Goal: Task Accomplishment & Management: Manage account settings

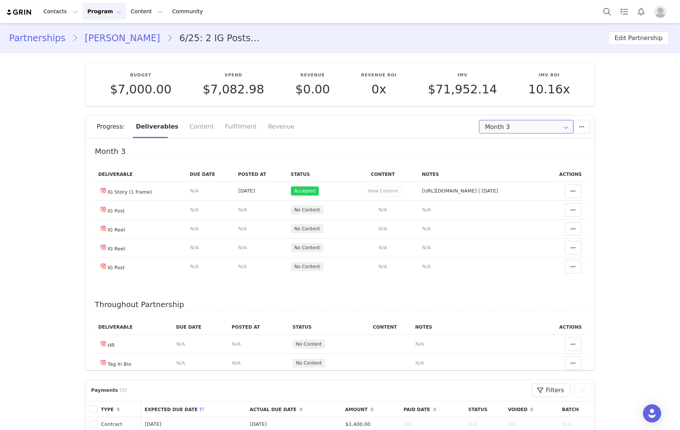
click at [513, 127] on input "Month 3" at bounding box center [526, 127] width 94 height 14
click at [515, 211] on li "All Months" at bounding box center [526, 210] width 101 height 13
type input "All"
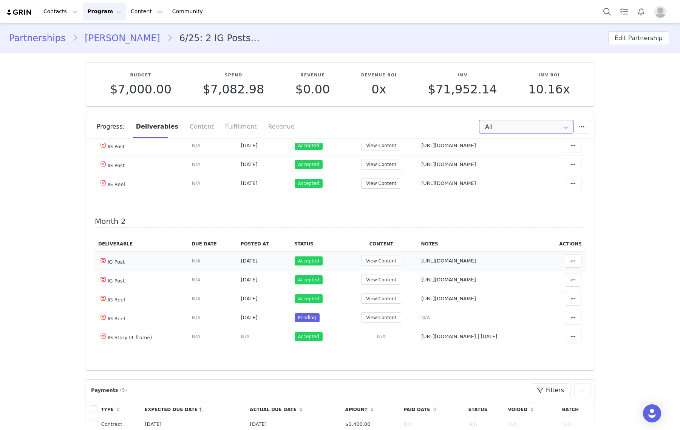
scroll to position [189, 0]
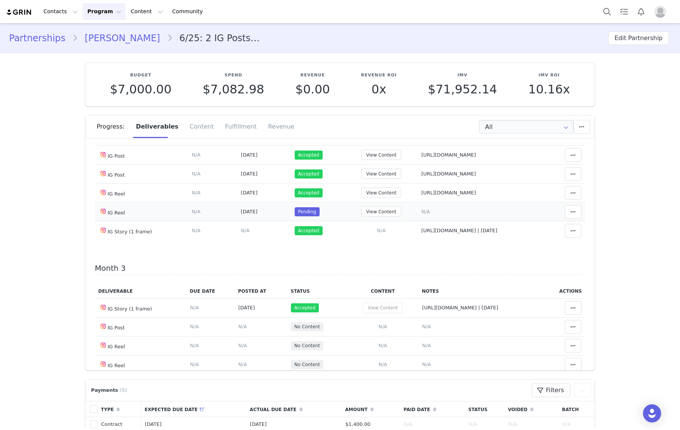
click at [421, 212] on span "N/A" at bounding box center [425, 212] width 9 height 6
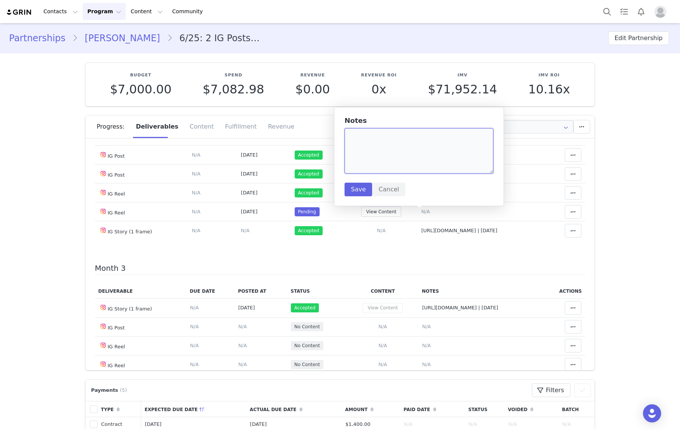
click at [421, 160] on textarea at bounding box center [419, 150] width 149 height 45
paste textarea "https://www.instagram.com/p/DPNIxYXEclQ/"
type textarea "https://www.instagram.com/p/DPNIxYXEclQ/"
click at [349, 184] on button "Save" at bounding box center [359, 190] width 28 height 14
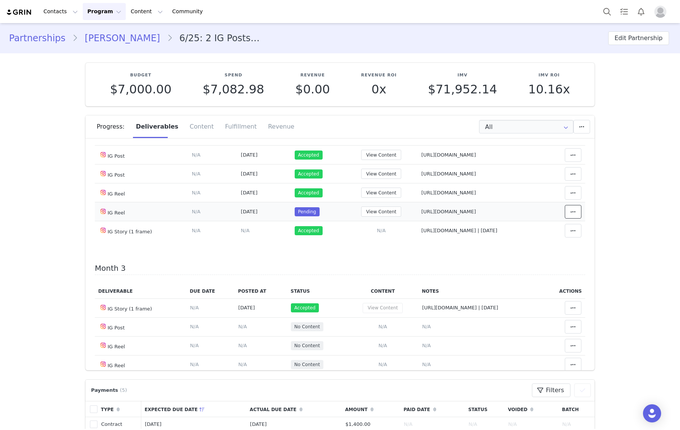
click at [571, 214] on icon at bounding box center [573, 212] width 5 height 6
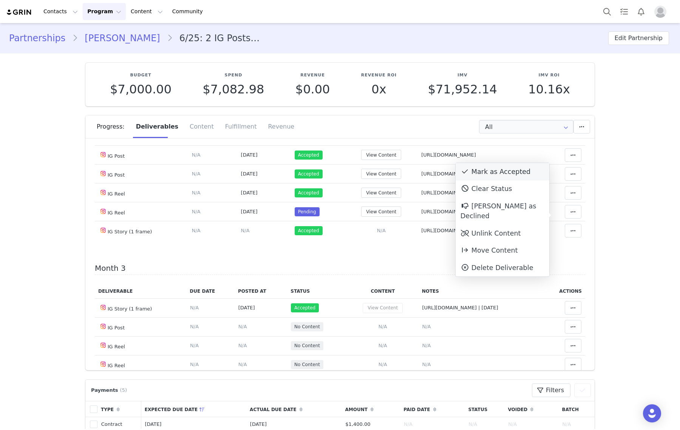
click at [489, 164] on div "Mark as Accepted" at bounding box center [503, 171] width 94 height 17
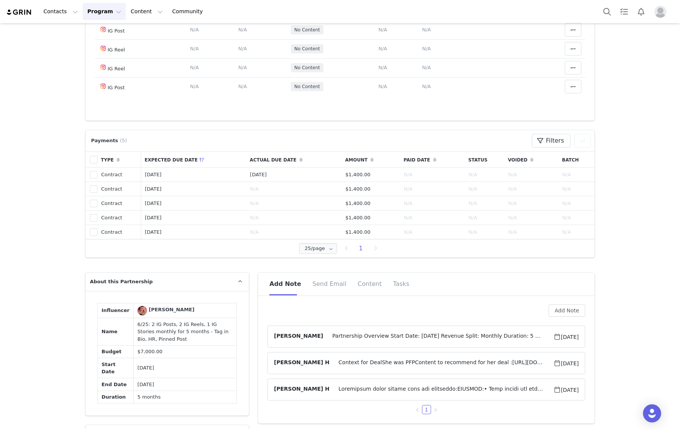
scroll to position [331, 0]
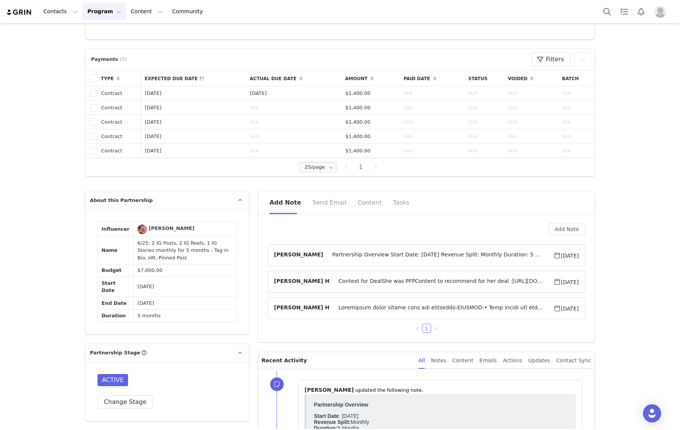
click at [554, 254] on span "[DATE]" at bounding box center [566, 255] width 25 height 9
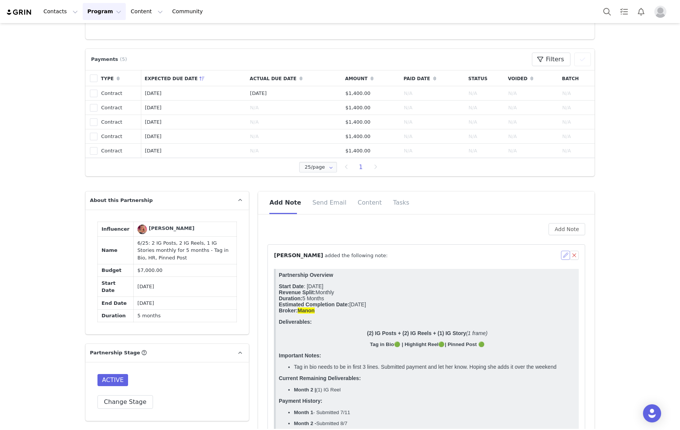
scroll to position [0, 0]
click at [561, 254] on button "button" at bounding box center [565, 255] width 9 height 9
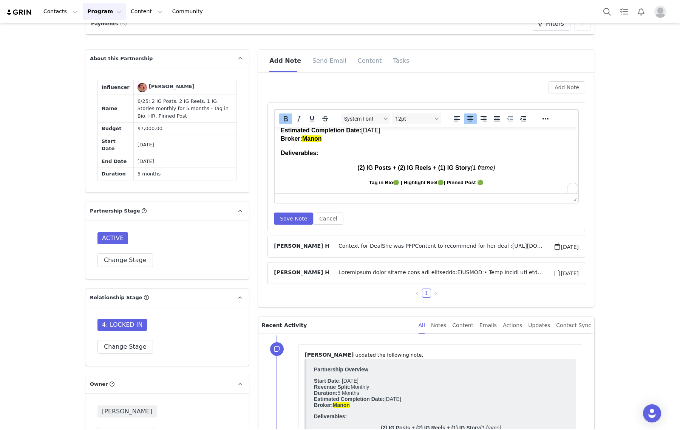
scroll to position [47, 0]
drag, startPoint x: 506, startPoint y: 165, endPoint x: 344, endPoint y: 166, distance: 162.1
click at [344, 166] on p "(2) IG Posts + (2) IG Reels + (1) IG Story (1 frame)" at bounding box center [426, 168] width 291 height 8
copy p "(2) IG Posts + (2) IG Reels + (1) IG Story (1 frame)"
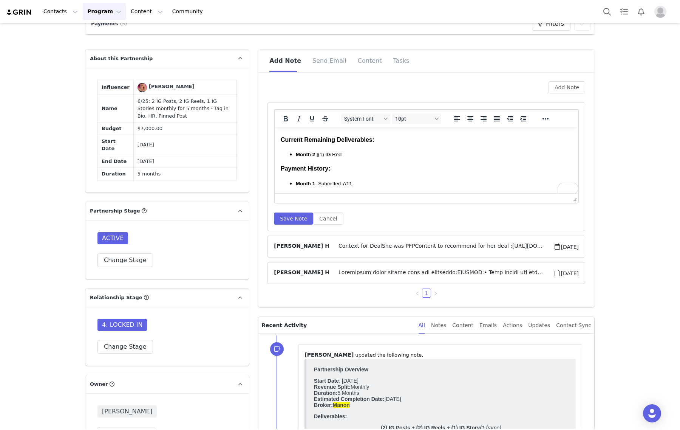
drag, startPoint x: 321, startPoint y: 153, endPoint x: 362, endPoint y: 153, distance: 41.2
click at [362, 153] on p "Month 2 | (1) IG Reel" at bounding box center [434, 154] width 276 height 8
click at [313, 153] on strong "Month 2 |" at bounding box center [307, 155] width 22 height 6
drag, startPoint x: 440, startPoint y: 153, endPoint x: 408, endPoint y: 152, distance: 31.8
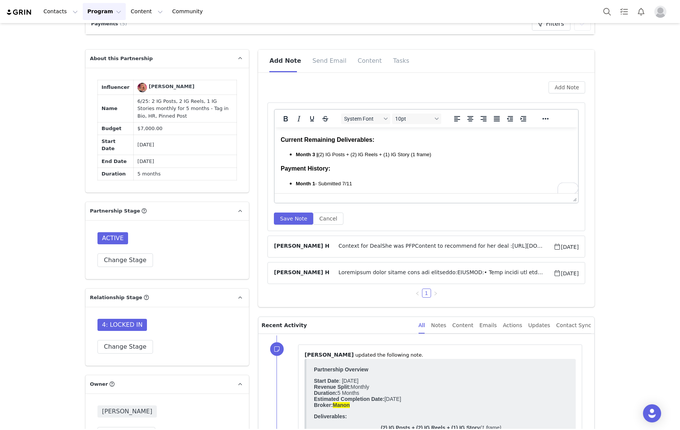
click at [408, 152] on p "Month 3 | (2) IG Posts + (2) IG Reels + (1) IG Story (1 frame)" at bounding box center [434, 154] width 276 height 8
drag, startPoint x: 414, startPoint y: 153, endPoint x: 378, endPoint y: 155, distance: 36.3
click at [378, 155] on p "Month 3 | (2) IG Posts + (2) IG Reels + (1) IG Story" at bounding box center [434, 154] width 276 height 8
click at [321, 159] on span "Month 3 - TBA" at bounding box center [312, 159] width 32 height 6
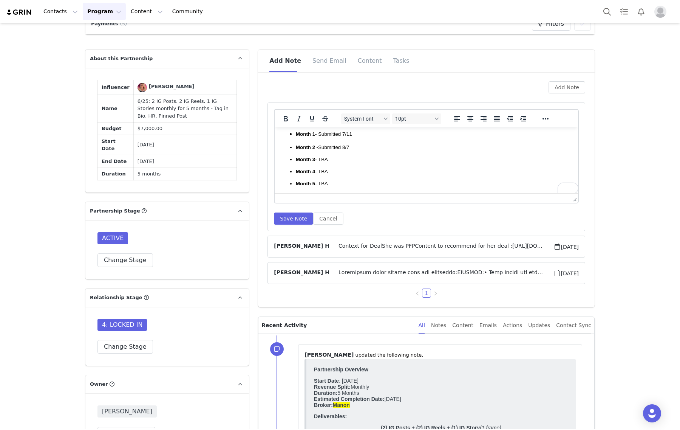
click at [321, 159] on span "Month 3 - TBA" at bounding box center [312, 159] width 32 height 6
click at [283, 217] on button "Save Note" at bounding box center [293, 218] width 39 height 12
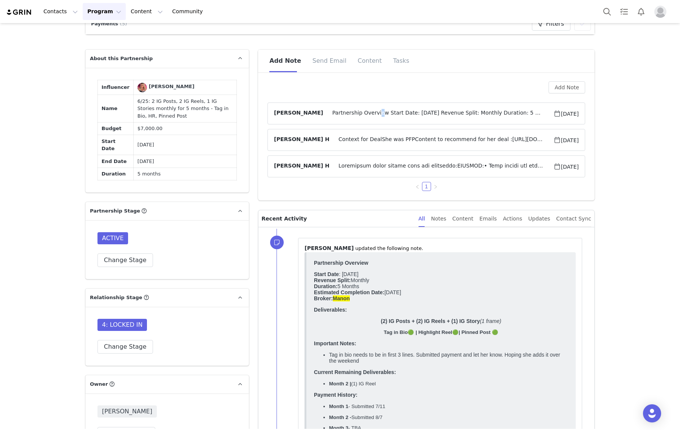
click at [365, 114] on span "Partnership Overview Start Date: July 2025 Revenue Split: Monthly Duration: 5 M…" at bounding box center [438, 113] width 230 height 9
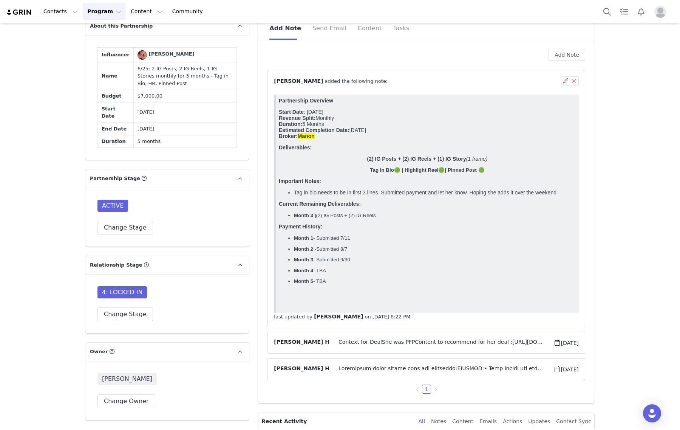
scroll to position [520, 0]
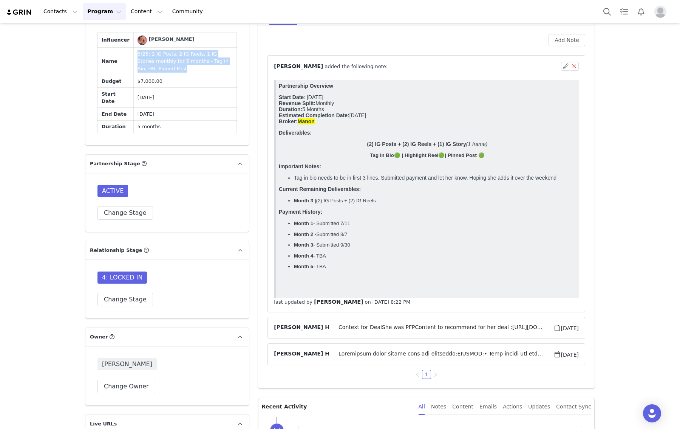
drag, startPoint x: 149, startPoint y: 69, endPoint x: 127, endPoint y: 52, distance: 28.0
click at [134, 52] on td "6/25: 2 IG Posts, 2 IG Reels, 1 IG Stories monthly for 5 months - Tag in Bio, H…" at bounding box center [185, 62] width 103 height 28
copy td "6/25: 2 IG Posts, 2 IG Reels, 1 IG Stories monthly for 5 months - Tag in Bio, H…"
click at [175, 69] on td "6/25: 2 IG Posts, 2 IG Reels, 1 IG Stories monthly for 5 months - Tag in Bio, H…" at bounding box center [185, 62] width 103 height 28
drag, startPoint x: 152, startPoint y: 72, endPoint x: 127, endPoint y: 54, distance: 30.9
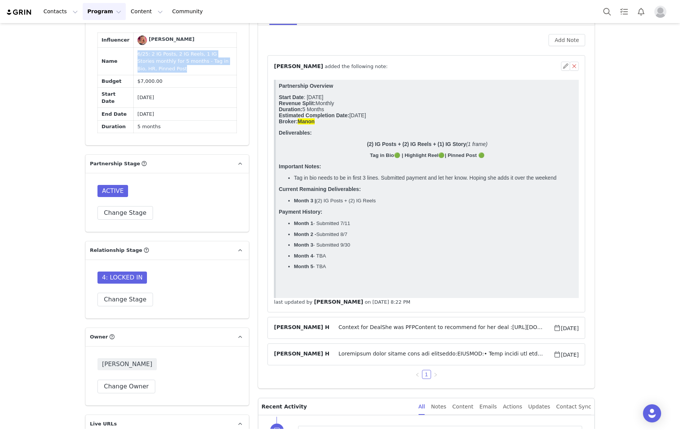
click at [134, 54] on td "6/25: 2 IG Posts, 2 IG Reels, 1 IG Stories monthly for 5 months - Tag in Bio, H…" at bounding box center [185, 62] width 103 height 28
copy td "6/25: 2 IG Posts, 2 IG Reels, 1 IG Stories monthly for 5 months - Tag in Bio, H…"
click at [360, 160] on body "Partnership Overview Start Date : July 2025 Revenue Split: Monthly Duration: 5 …" at bounding box center [427, 188] width 297 height 210
click at [404, 136] on p "Deliverables:" at bounding box center [427, 133] width 297 height 6
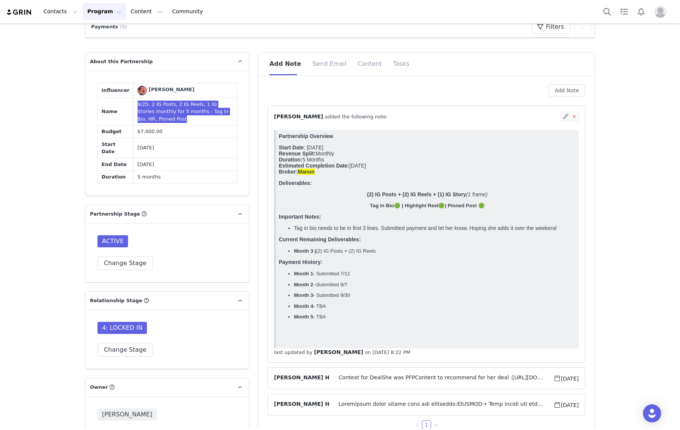
scroll to position [472, 0]
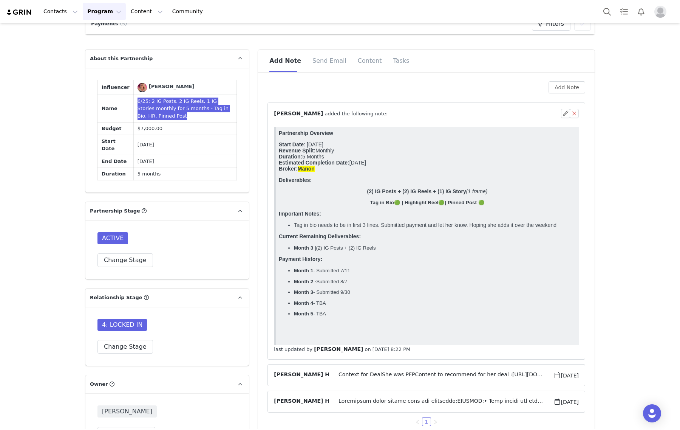
click at [379, 129] on html "Partnership Overview Start Date : July 2025 Revenue Split: Monthly Duration: 5 …" at bounding box center [427, 236] width 303 height 218
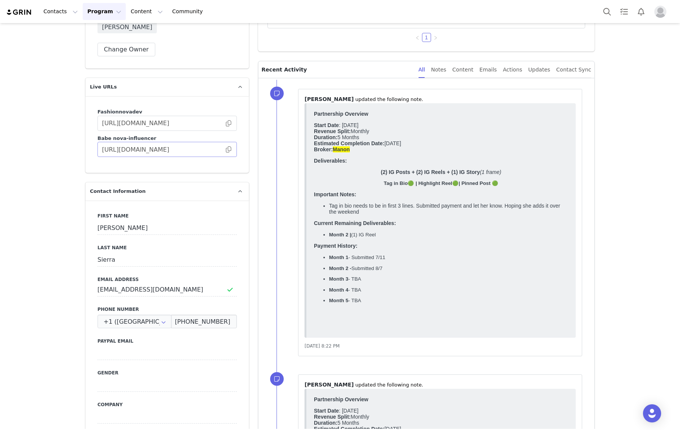
scroll to position [850, 0]
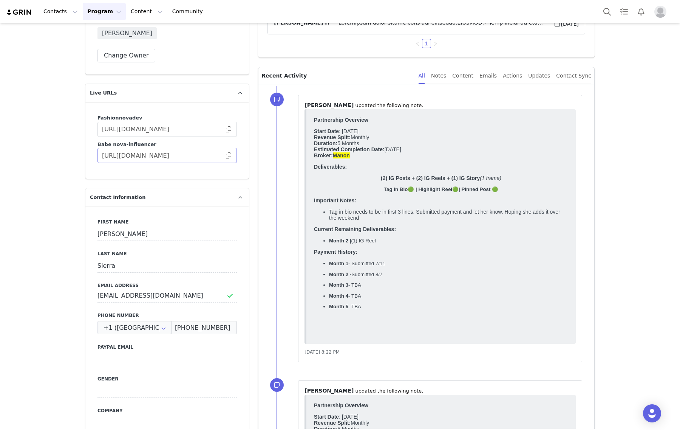
click at [225, 155] on span at bounding box center [229, 155] width 8 height 0
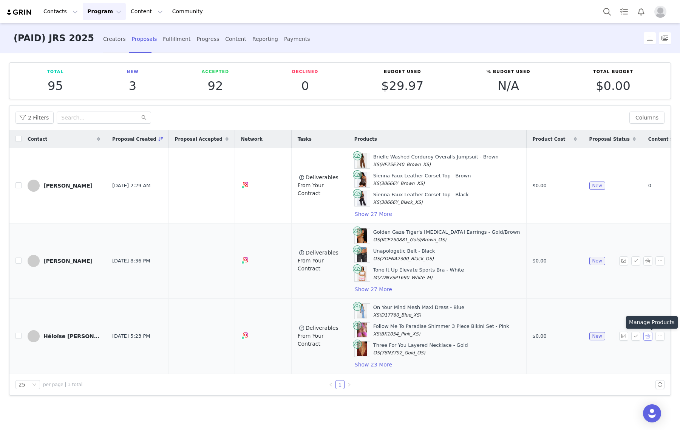
click at [648, 338] on button "button" at bounding box center [648, 335] width 9 height 9
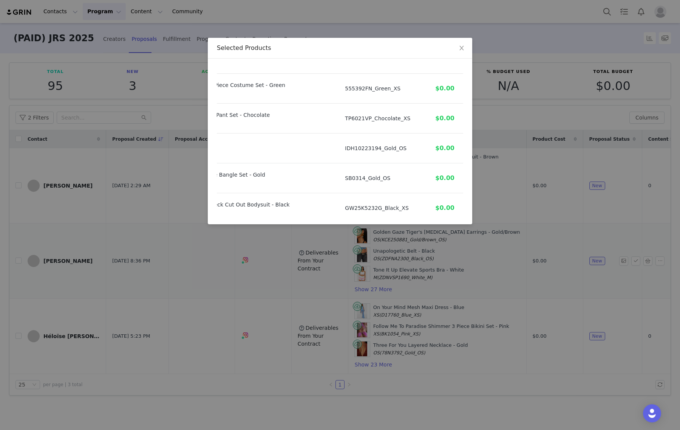
scroll to position [0, 91]
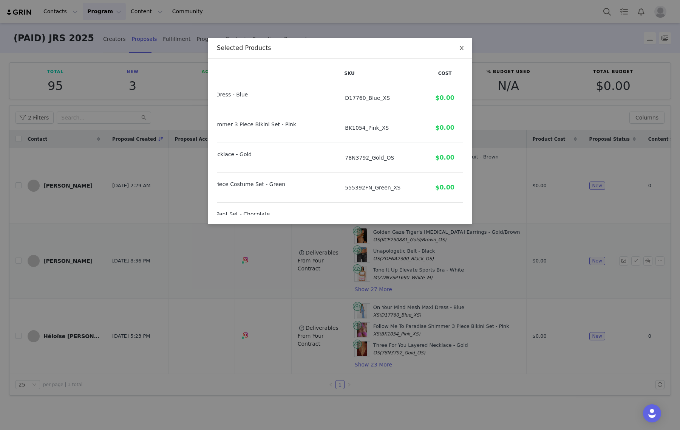
click at [456, 45] on span "Close" at bounding box center [461, 48] width 21 height 21
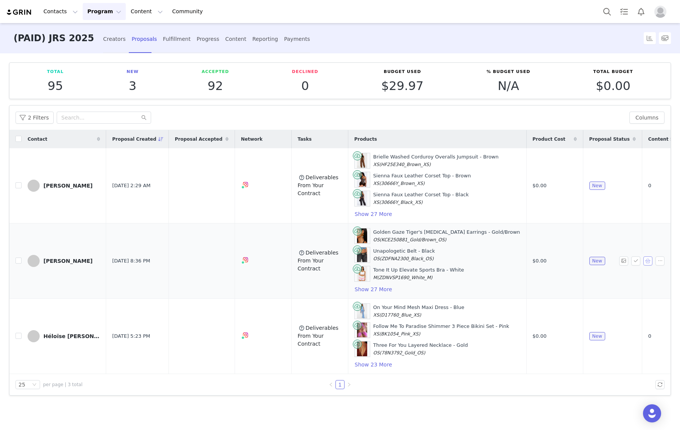
click at [649, 265] on button "button" at bounding box center [648, 260] width 9 height 9
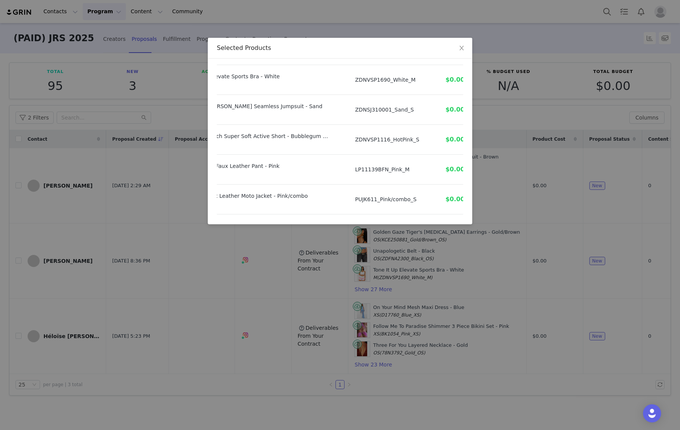
scroll to position [0, 59]
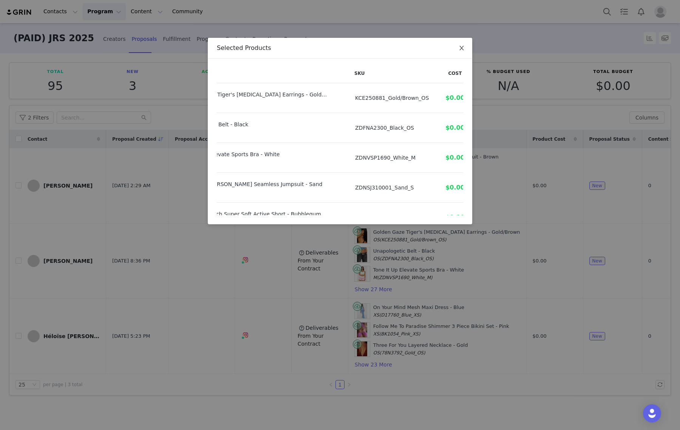
click at [457, 45] on span "Close" at bounding box center [461, 48] width 21 height 21
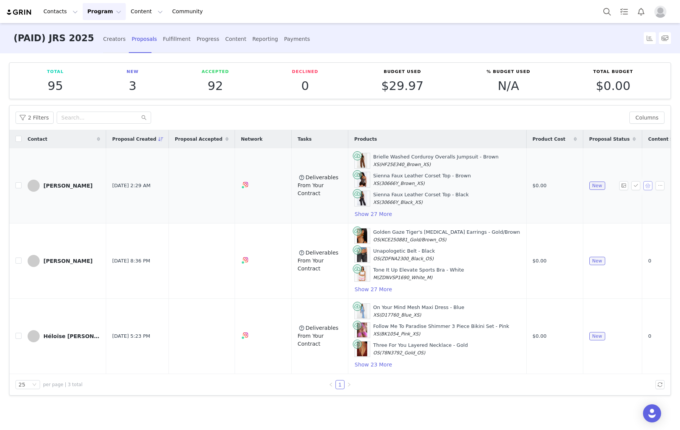
click at [645, 184] on button "button" at bounding box center [648, 185] width 9 height 9
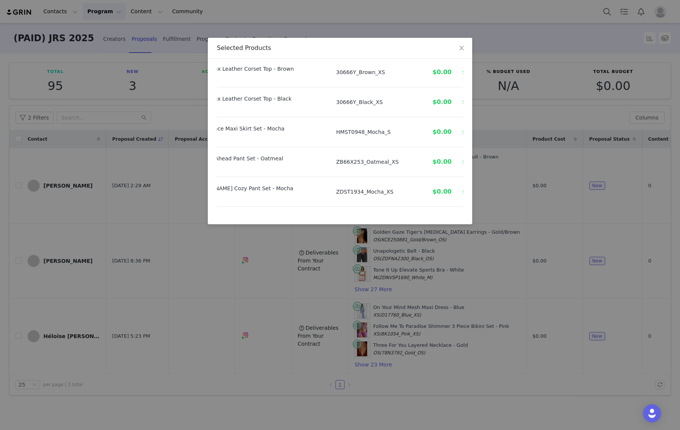
scroll to position [0, 52]
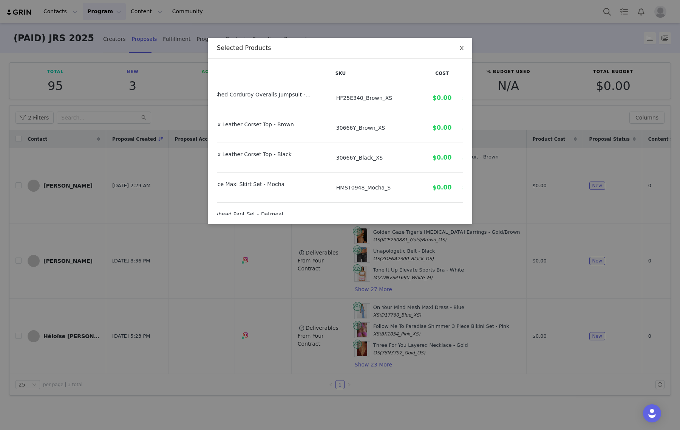
click at [462, 52] on span "Close" at bounding box center [461, 48] width 21 height 21
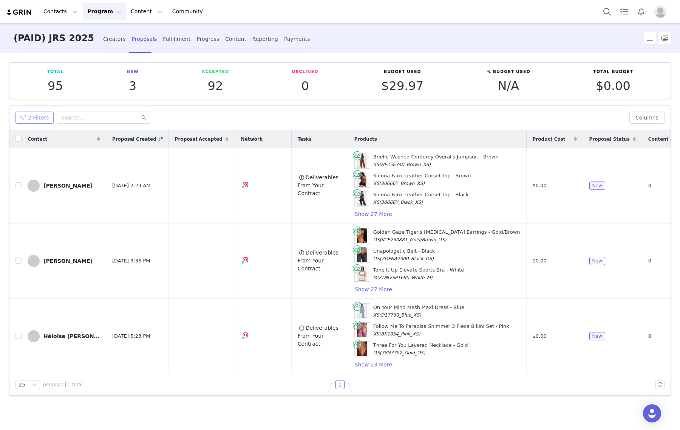
click at [17, 135] on label at bounding box center [18, 139] width 6 height 8
click at [17, 136] on input "checkbox" at bounding box center [18, 139] width 6 height 6
checkbox input "true"
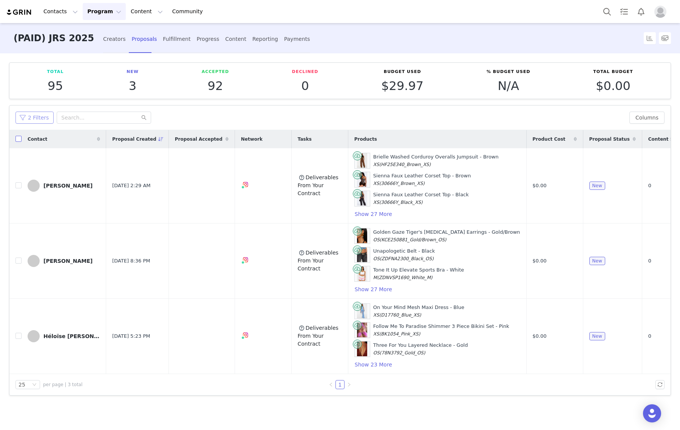
checkbox input "true"
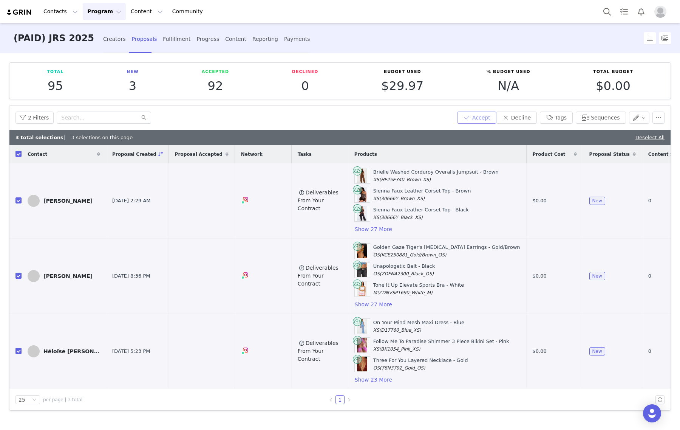
click at [475, 116] on button "Accept" at bounding box center [476, 117] width 39 height 12
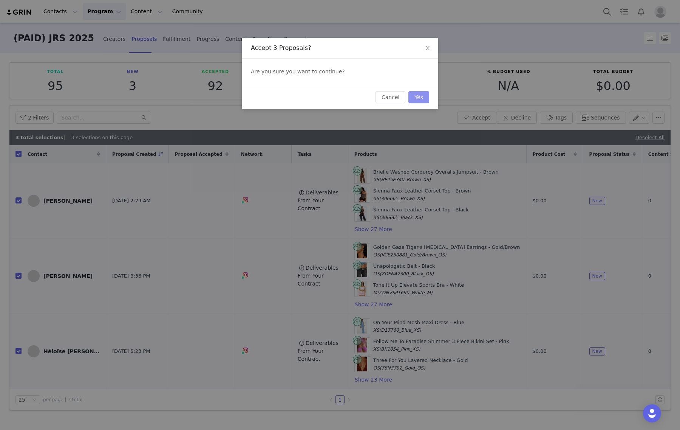
click at [415, 97] on button "Yes" at bounding box center [419, 97] width 21 height 12
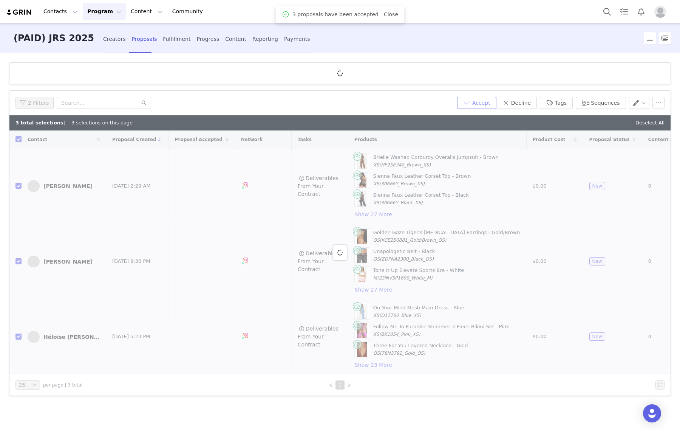
checkbox input "false"
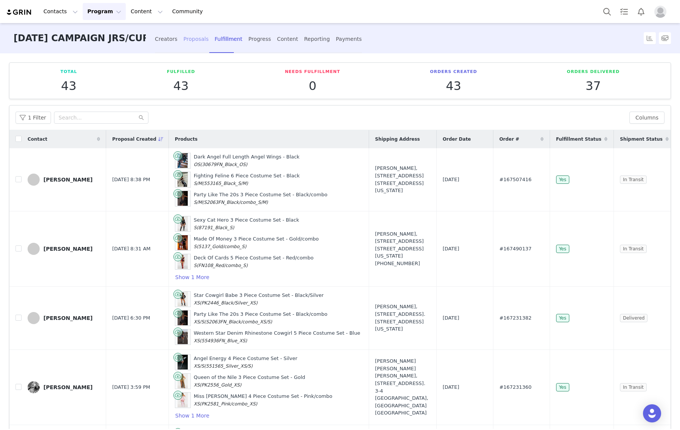
click at [184, 35] on div "Proposals" at bounding box center [196, 39] width 25 height 20
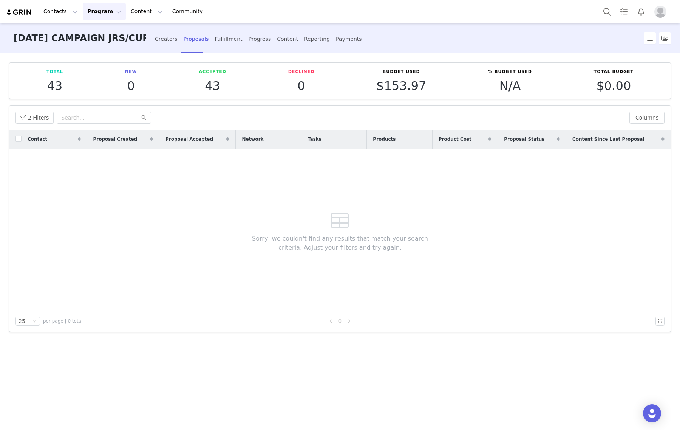
drag, startPoint x: 155, startPoint y: 0, endPoint x: 408, endPoint y: 33, distance: 255.0
click at [408, 33] on div "HALLOWEEN CAMPAIGN JRS/CURVE 2025 Creators Proposals Fulfillment Progress Conte…" at bounding box center [290, 38] width 563 height 31
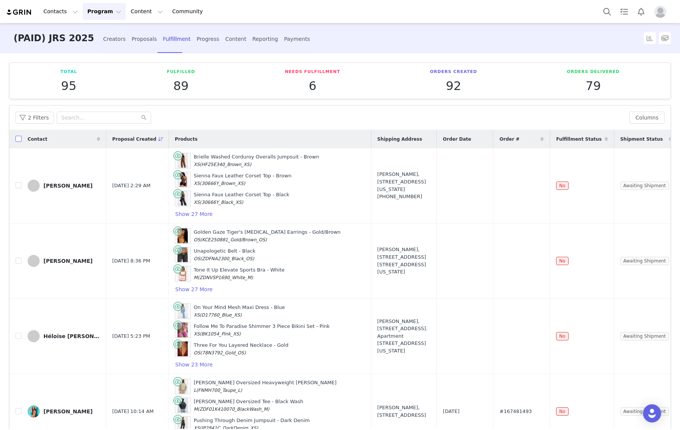
click at [18, 136] on input "checkbox" at bounding box center [18, 139] width 6 height 6
checkbox input "true"
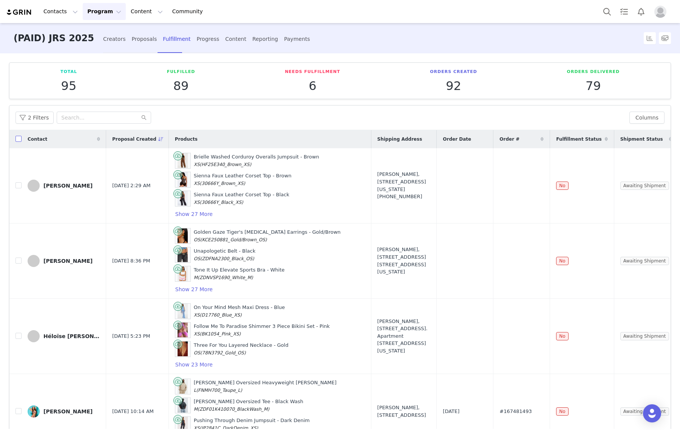
checkbox input "true"
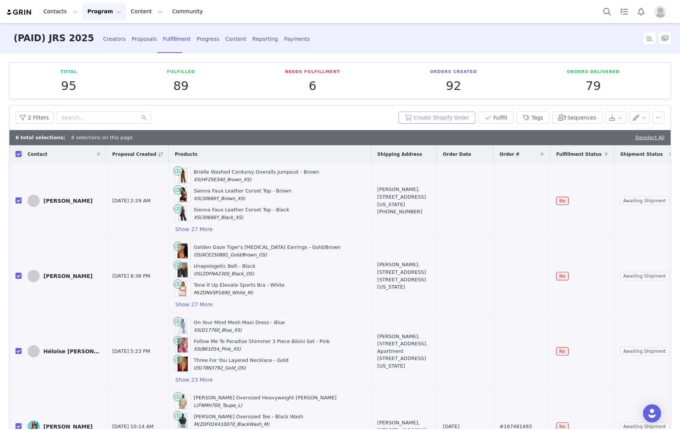
click at [435, 122] on button "Create Shopify Order" at bounding box center [437, 117] width 77 height 12
click at [20, 155] on input "checkbox" at bounding box center [18, 154] width 6 height 6
checkbox input "false"
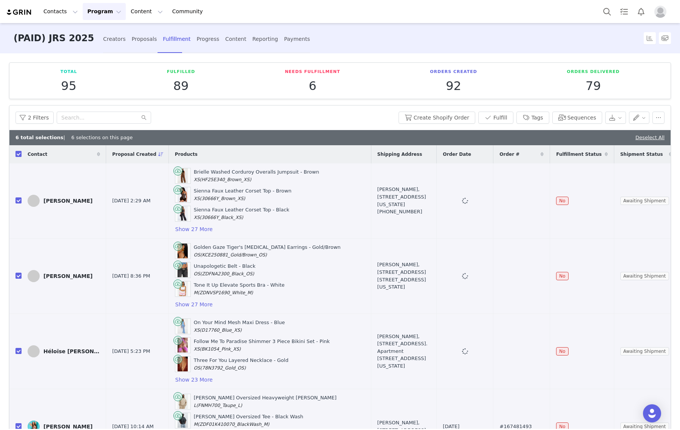
checkbox input "false"
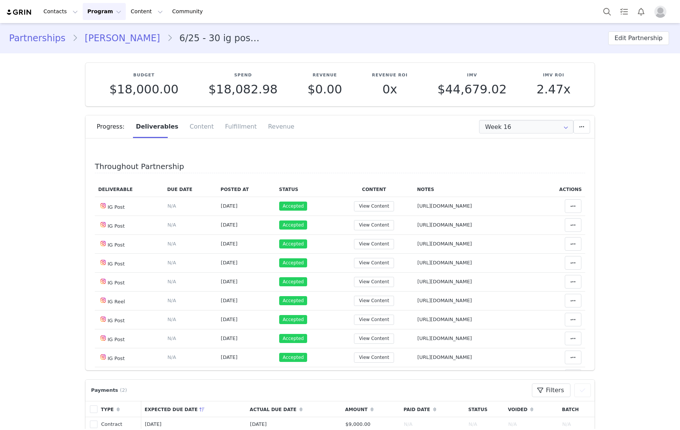
scroll to position [425, 0]
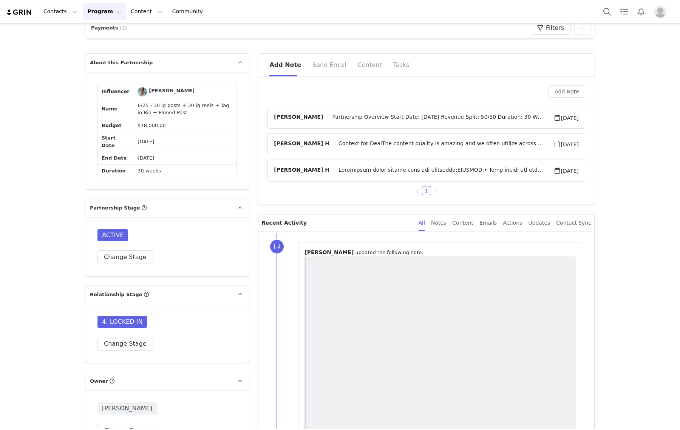
click at [471, 114] on span "Partnership Overview Start Date: June 2025 Revenue Split: 50/50 Duration: 30 We…" at bounding box center [438, 117] width 230 height 9
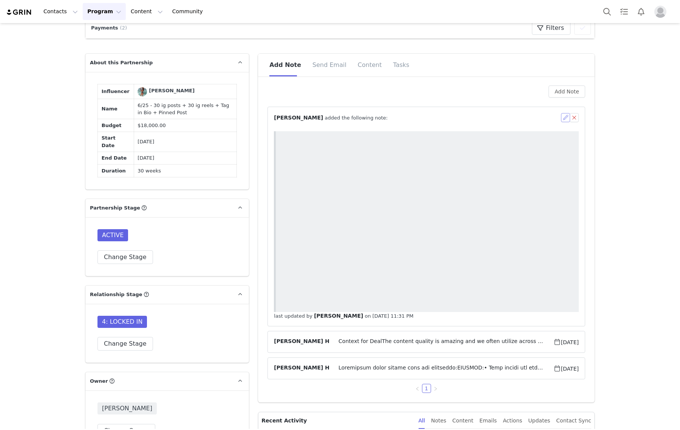
scroll to position [0, 0]
click at [562, 117] on button "button" at bounding box center [565, 117] width 9 height 9
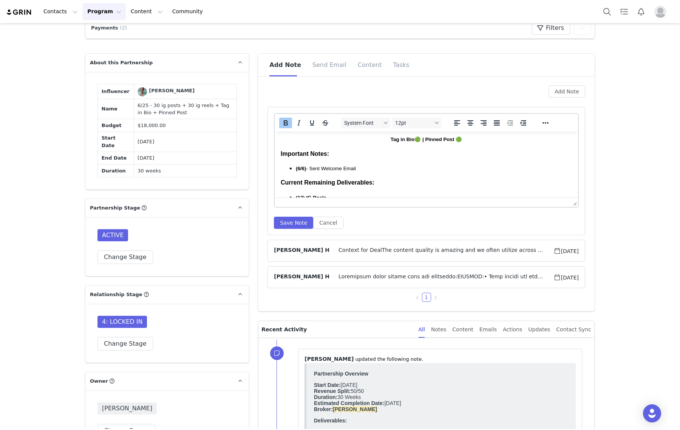
scroll to position [94, 0]
click at [370, 165] on p "(6/6) - Sent Welcome Email" at bounding box center [434, 168] width 276 height 8
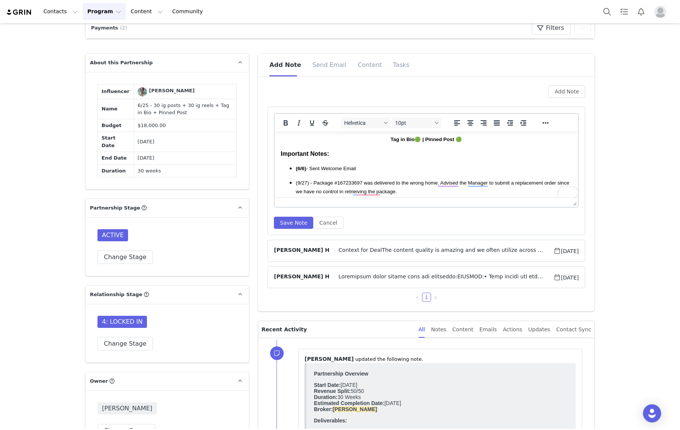
click at [396, 181] on span "(9/27) - Package #167233697⁩ was delivered to the wrong home. Advised the Manag…" at bounding box center [433, 187] width 274 height 14
click at [310, 181] on span "(9/27) - Package #167233697⁩ was delivered to the wrong home. Advised the Manag…" at bounding box center [433, 187] width 274 height 14
drag, startPoint x: 311, startPoint y: 181, endPoint x: 287, endPoint y: 182, distance: 23.8
click at [287, 182] on ul "(6/6) - Sent Welcome Email (9/27) - Package #167233697⁩ was delivered to the wr…" at bounding box center [426, 179] width 291 height 31
drag, startPoint x: 279, startPoint y: 125, endPoint x: 28, endPoint y: 5, distance: 278.3
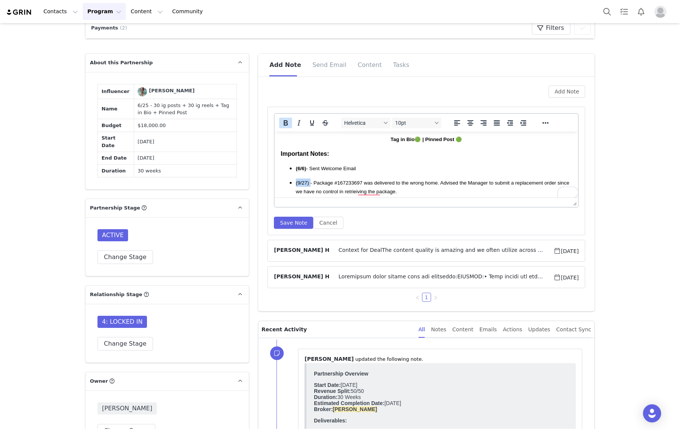
click at [281, 125] on icon "Bold" at bounding box center [285, 122] width 9 height 9
click at [356, 166] on span "(6/6) - Sent Welcome Email" at bounding box center [326, 169] width 60 height 6
click at [419, 187] on li "(9/27) - Package #167233697⁩ was delivered to the wrong home. Advised the Manag…" at bounding box center [434, 186] width 276 height 17
drag, startPoint x: 419, startPoint y: 191, endPoint x: 294, endPoint y: 185, distance: 125.3
click at [294, 185] on ul "(6/6) - Sent Welcome Email (9/27) - Package #167233697⁩ was delivered to the wr…" at bounding box center [426, 179] width 291 height 31
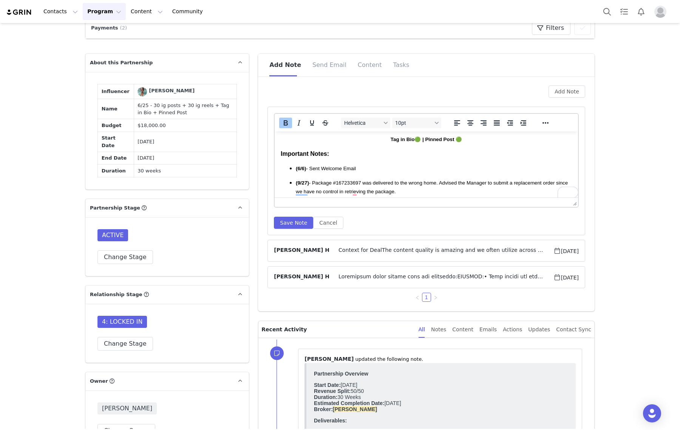
copy span "(9/27) - Package #167233697⁩ was delivered to the wrong home. Advised the Manag…"
click at [288, 219] on button "Save Note" at bounding box center [293, 223] width 39 height 12
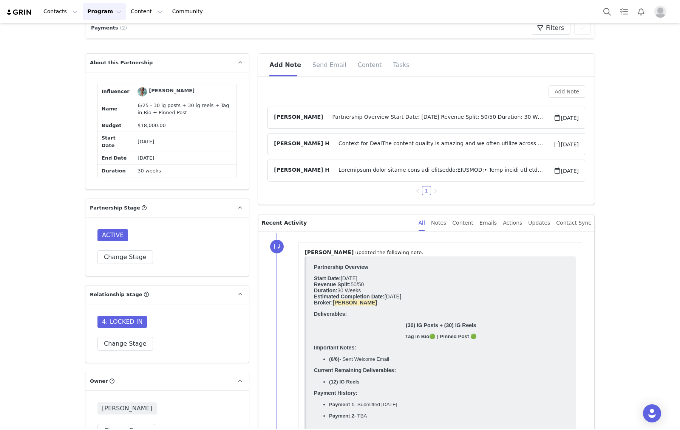
click at [390, 119] on span "Partnership Overview Start Date: June 2025 Revenue Split: 50/50 Duration: 30 We…" at bounding box center [438, 117] width 230 height 9
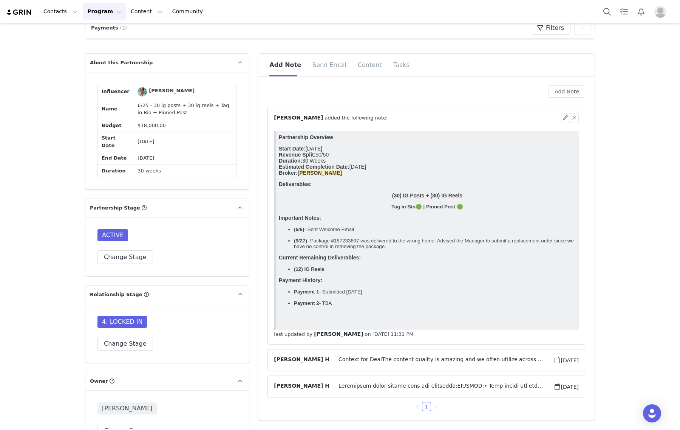
scroll to position [0, 0]
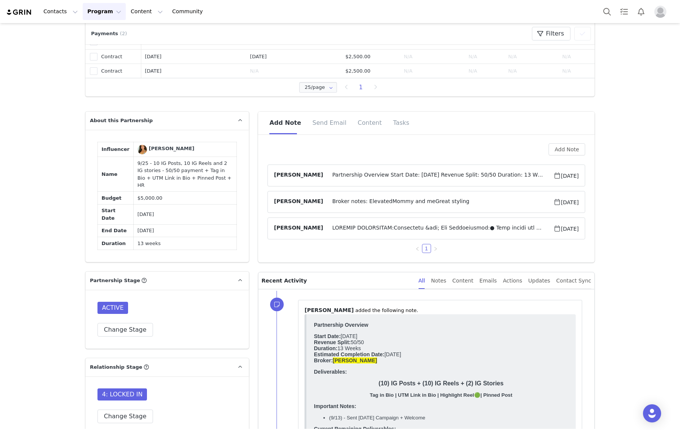
scroll to position [425, 0]
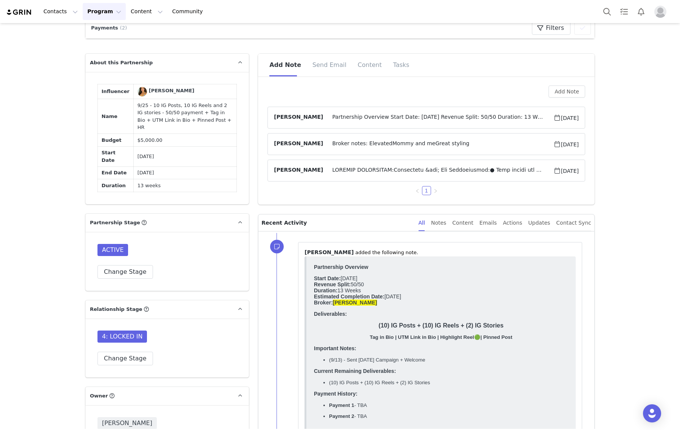
click at [497, 112] on article "[PERSON_NAME] Partnership Overview Start Date: [DATE] Revenue Split: 50/50 Dura…" at bounding box center [427, 118] width 318 height 22
click at [501, 119] on span "Partnership Overview Start Date: [DATE] Revenue Split: 50/50 Duration: 13 Weeks…" at bounding box center [438, 117] width 230 height 9
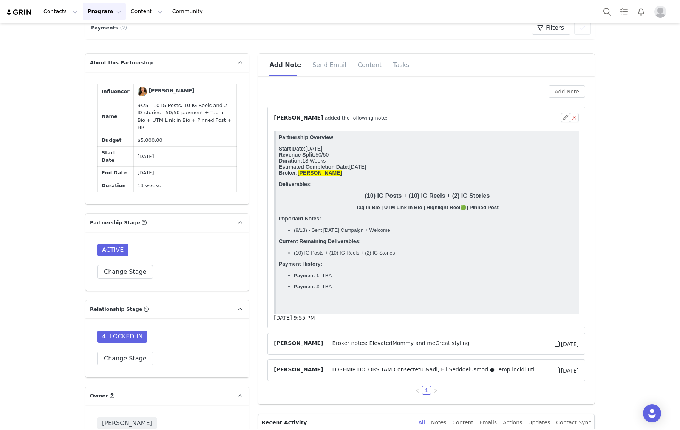
scroll to position [0, 0]
click at [561, 114] on button "button" at bounding box center [565, 117] width 9 height 9
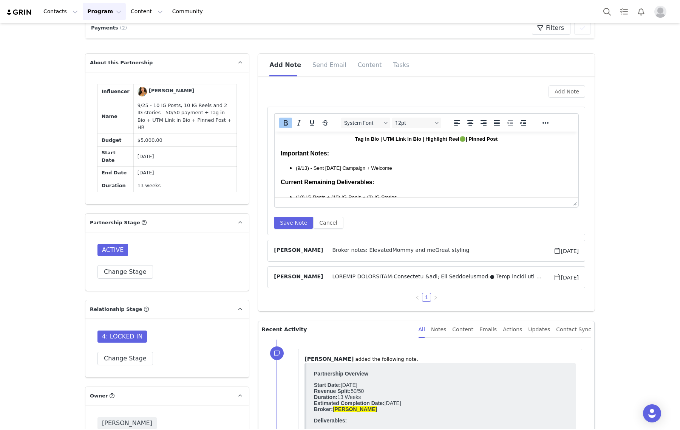
scroll to position [94, 0]
drag, startPoint x: 310, startPoint y: 168, endPoint x: 291, endPoint y: 169, distance: 18.9
click at [291, 169] on ul "(9/13) - Sent [DATE] Campaign + Welcome" at bounding box center [426, 168] width 291 height 8
click at [281, 125] on icon "Bold" at bounding box center [285, 122] width 9 height 9
click at [420, 179] on p "Current Remaining Deliverables:" at bounding box center [426, 182] width 291 height 8
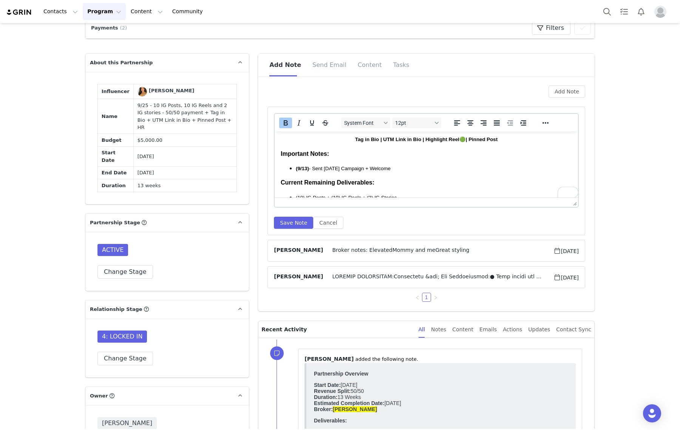
click at [421, 170] on p "(9/13) - Sent [DATE] Campaign + Welcome" at bounding box center [434, 168] width 276 height 8
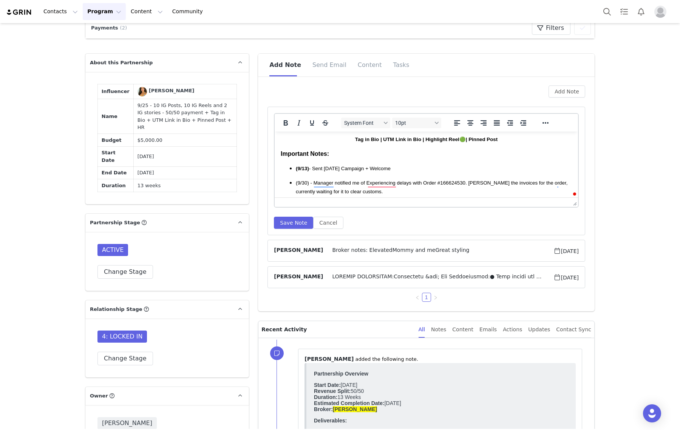
click at [367, 182] on span "(9/30) - Manager notified me of Experiencing delays with Order #166624530⁩. [PE…" at bounding box center [432, 187] width 272 height 14
drag, startPoint x: 310, startPoint y: 182, endPoint x: 284, endPoint y: 183, distance: 25.7
click at [284, 183] on ul "(9/13) - Sent [DATE] Campaign + Welcome (9/30) - Manager notified me that [PERS…" at bounding box center [426, 179] width 291 height 31
click at [285, 123] on icon "Bold" at bounding box center [285, 122] width 9 height 9
click at [413, 173] on ul "(9/13) - Sent [DATE] Campaign + Welcome (9/30) - Manager notified me that [PERS…" at bounding box center [426, 179] width 291 height 31
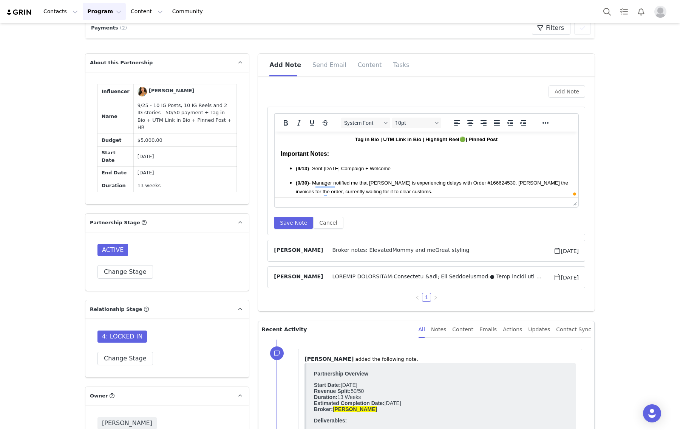
click at [415, 166] on p "(9/13) - Sent [DATE] Campaign + Welcome" at bounding box center [434, 168] width 276 height 8
click at [397, 170] on span "(9/13) - Sent [DATE] Campaign + Welcome🎃" at bounding box center [346, 169] width 101 height 6
click at [429, 191] on li "(9/30) - Manager notified me that [PERSON_NAME] is experiencing delays with Ord…" at bounding box center [434, 186] width 276 height 17
click at [288, 220] on button "Save Note" at bounding box center [293, 223] width 39 height 12
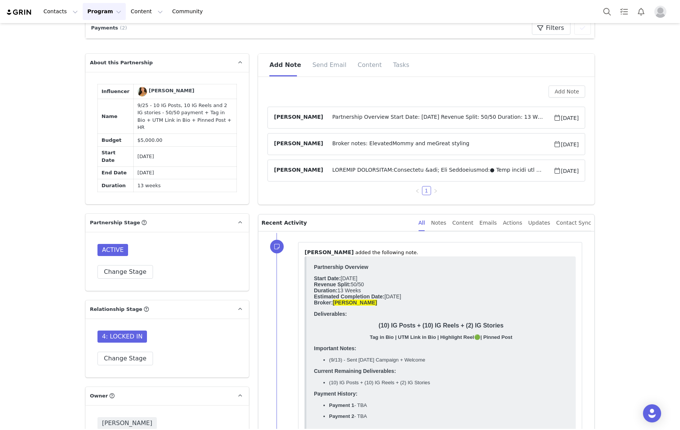
click at [386, 118] on span "Partnership Overview Start Date: [DATE] Revenue Split: 50/50 Duration: 13 Weeks…" at bounding box center [438, 117] width 230 height 9
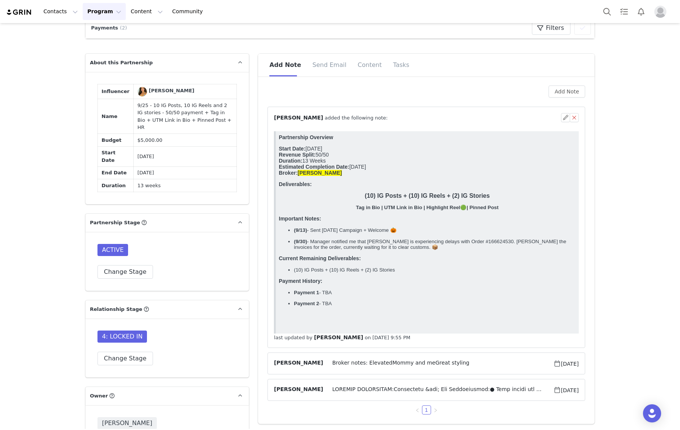
scroll to position [0, 0]
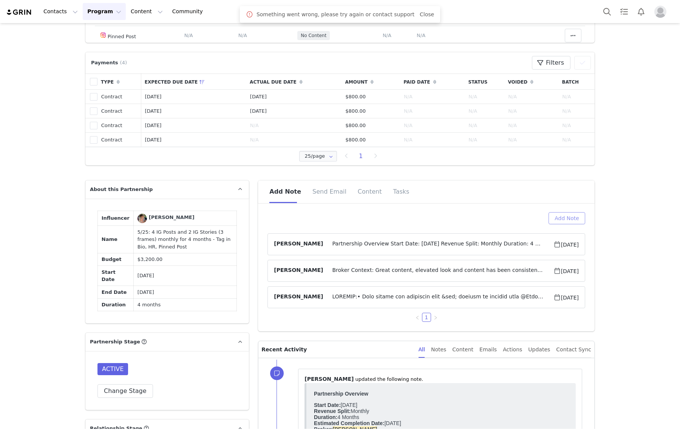
scroll to position [378, 0]
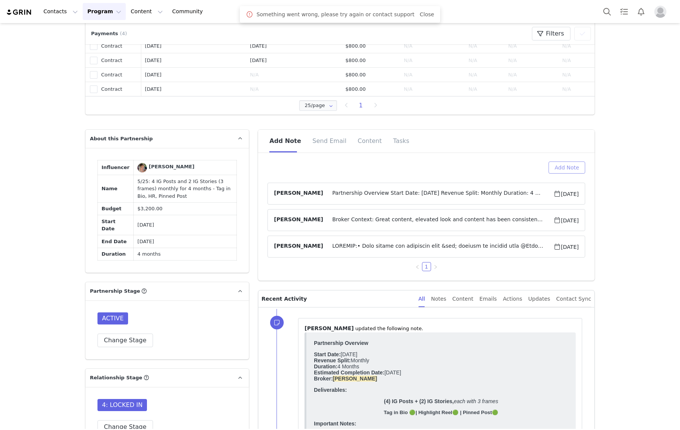
click at [559, 169] on button "Add Note" at bounding box center [567, 167] width 37 height 12
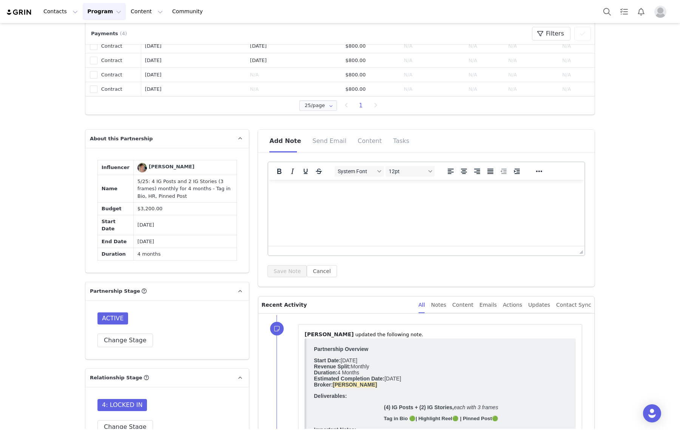
scroll to position [0, 0]
click at [311, 196] on html at bounding box center [426, 190] width 316 height 20
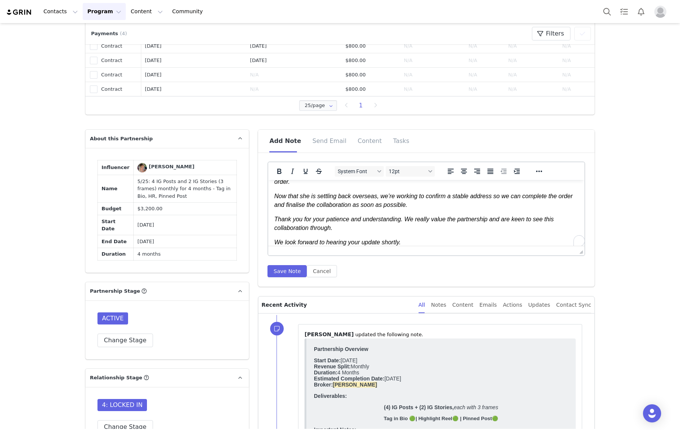
scroll to position [19, 0]
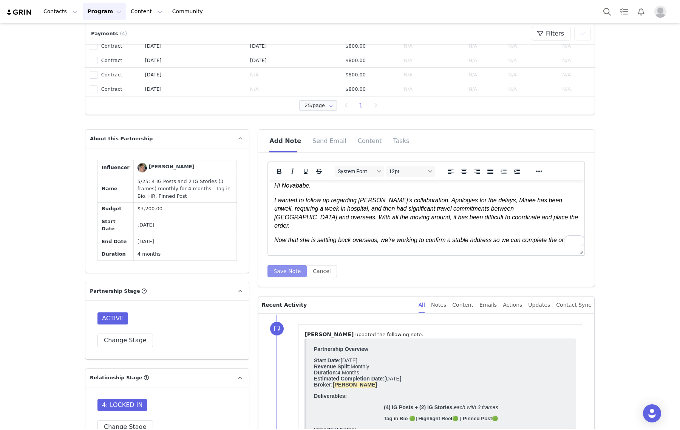
click at [273, 268] on button "Save Note" at bounding box center [287, 271] width 39 height 12
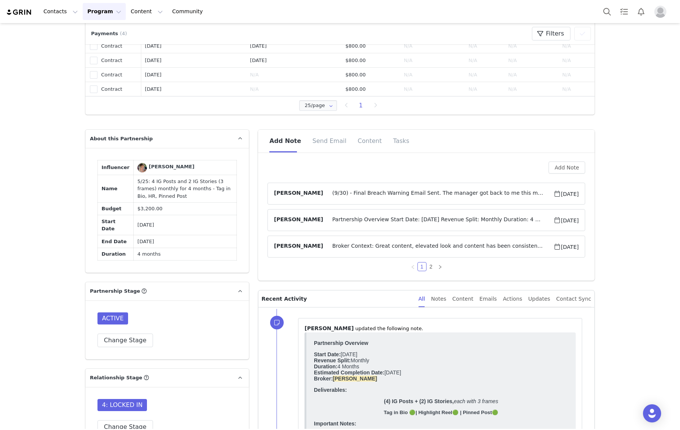
click at [509, 192] on span "(9/30) - Final Breach Warning Email Sent. The manager got back to me this morni…" at bounding box center [438, 193] width 230 height 9
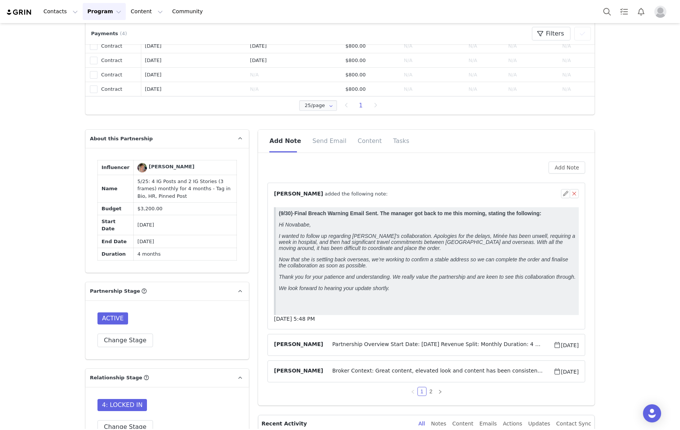
scroll to position [0, 0]
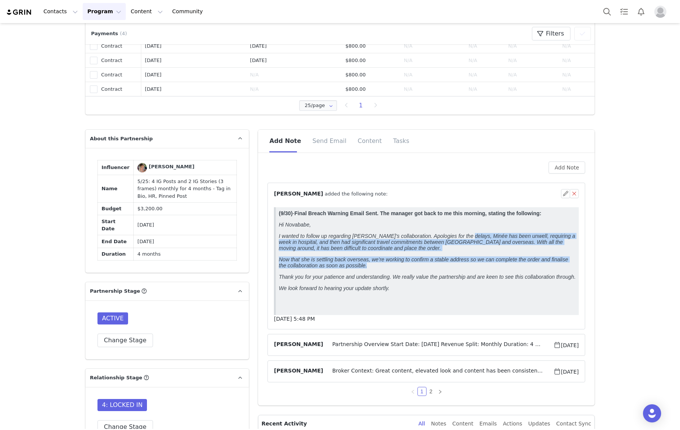
drag, startPoint x: 459, startPoint y: 235, endPoint x: 380, endPoint y: 270, distance: 86.6
click at [380, 270] on body "(9/30) - Final Breach Warning Email Sent. The manager got back to me this morni…" at bounding box center [427, 259] width 297 height 99
copy body "Minée has been unwell, requiring a week in hospital, and then had significant t…"
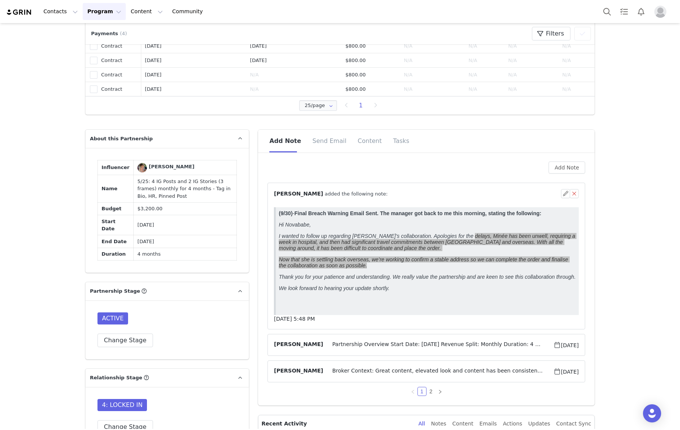
click at [514, 343] on span "Partnership Overview Start Date: May 2025 Revenue Split: Monthly Duration: 4 Mo…" at bounding box center [438, 344] width 230 height 9
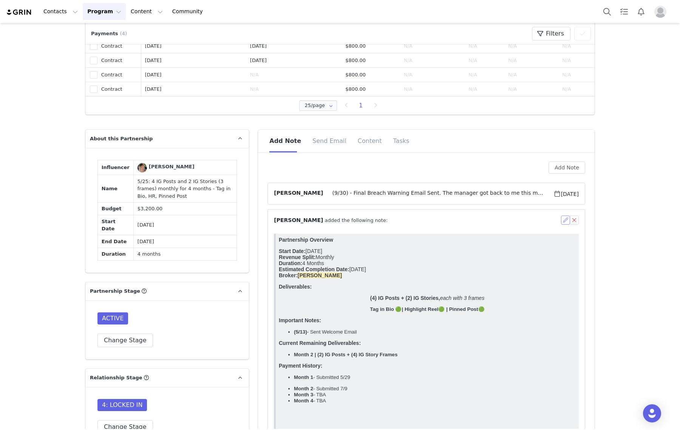
click at [561, 220] on button "button" at bounding box center [565, 219] width 9 height 9
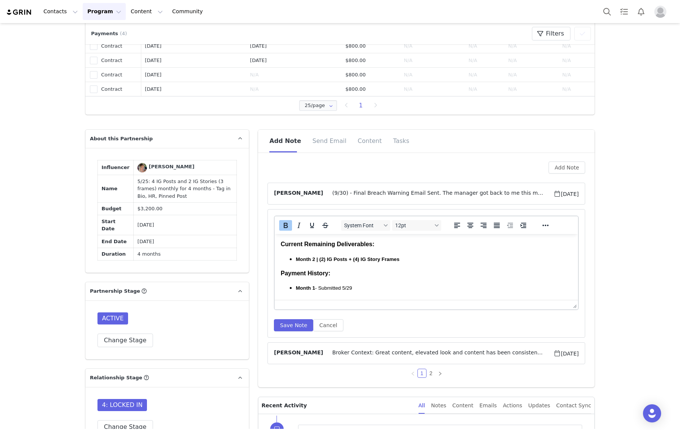
scroll to position [142, 0]
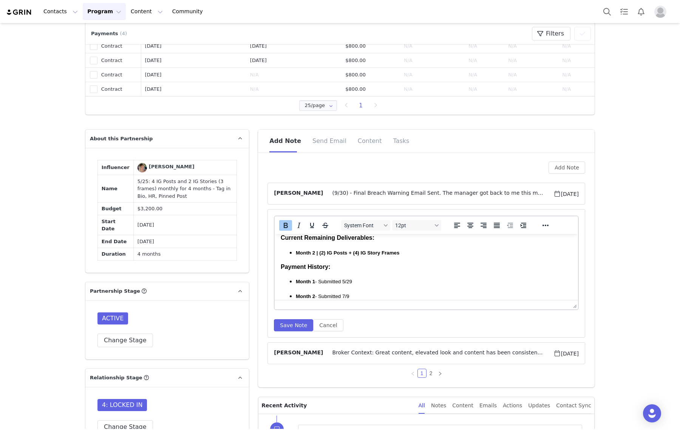
click at [415, 251] on p "Month 2 | (2) IG Posts + (4) IG Story Frames" at bounding box center [434, 252] width 276 height 8
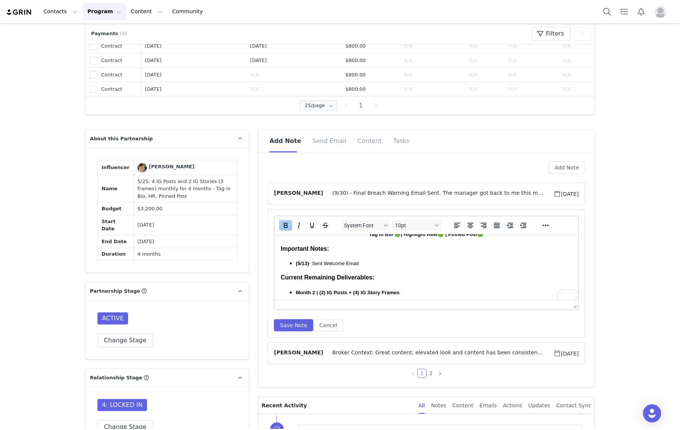
scroll to position [94, 0]
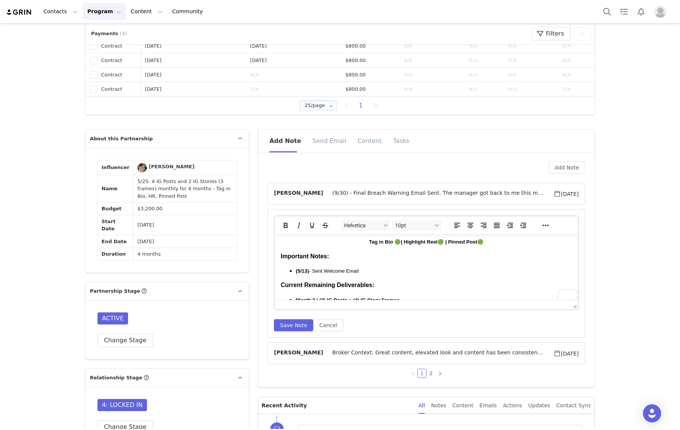
click at [377, 271] on p "(5/13) - Sent Welcome Email" at bounding box center [434, 270] width 276 height 8
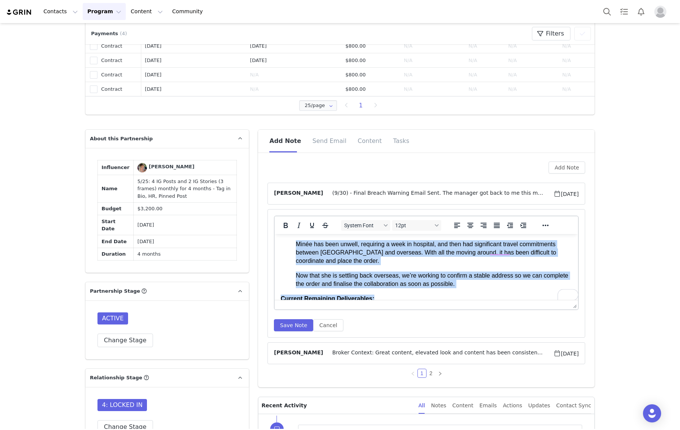
scroll to position [155, 0]
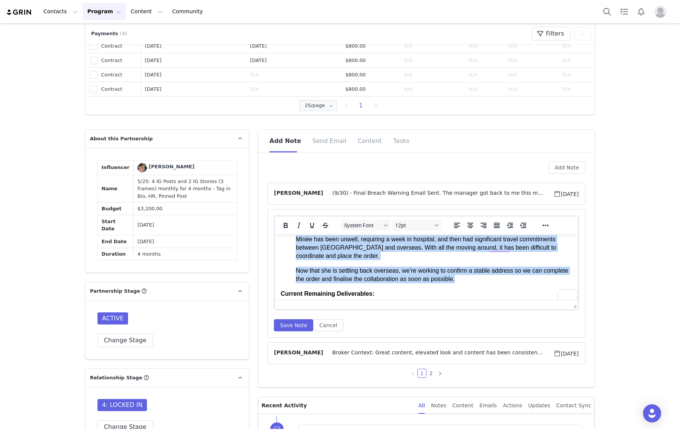
drag, startPoint x: 294, startPoint y: 255, endPoint x: 502, endPoint y: 280, distance: 209.3
click at [502, 280] on ul "(5/13) - Sent Welcome Email (9/30) - See Note made below! Minée has been unwell…" at bounding box center [426, 244] width 291 height 77
click at [294, 225] on icon "Italic" at bounding box center [298, 225] width 9 height 9
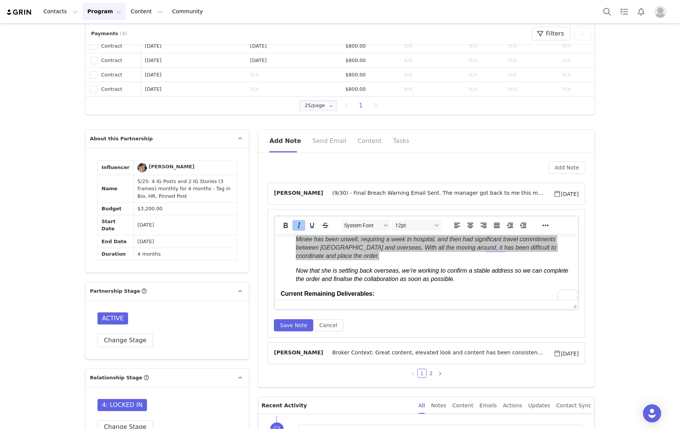
click at [399, 218] on div "System Font 12pt" at bounding box center [392, 225] width 110 height 15
click at [400, 229] on button "12pt" at bounding box center [416, 225] width 49 height 11
click at [412, 249] on div "10pt" at bounding box center [423, 250] width 56 height 9
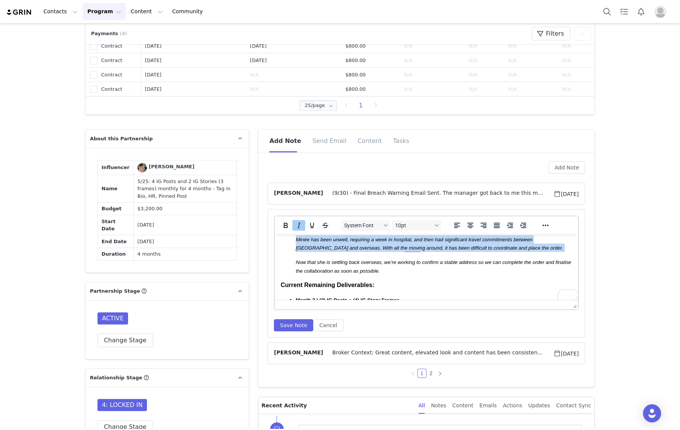
click at [286, 259] on ul "(5/13) - Sent Welcome Email (9/30) - See Note made below! Minée has been unwell…" at bounding box center [426, 240] width 291 height 69
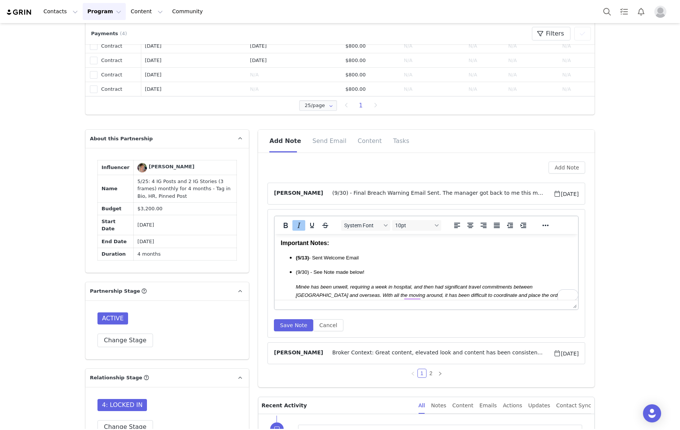
click at [294, 285] on ul "(5/13) - Sent Welcome Email (9/30) - See Note made below! Minée has been unwell…" at bounding box center [426, 287] width 291 height 69
drag, startPoint x: 297, startPoint y: 288, endPoint x: 367, endPoint y: 270, distance: 73.0
click at [372, 270] on li "(9/30) - See Note made below! Minée has been unwell, requiring a week in hospit…" at bounding box center [434, 295] width 276 height 54
click at [313, 282] on p "Minée has been unwell, requiring a week in hospital, and then had significant t…" at bounding box center [434, 290] width 276 height 17
click at [289, 285] on ul "(5/13) - Sent Welcome Email (9/30) - See Note made below! Minée has been unwell…" at bounding box center [426, 287] width 291 height 69
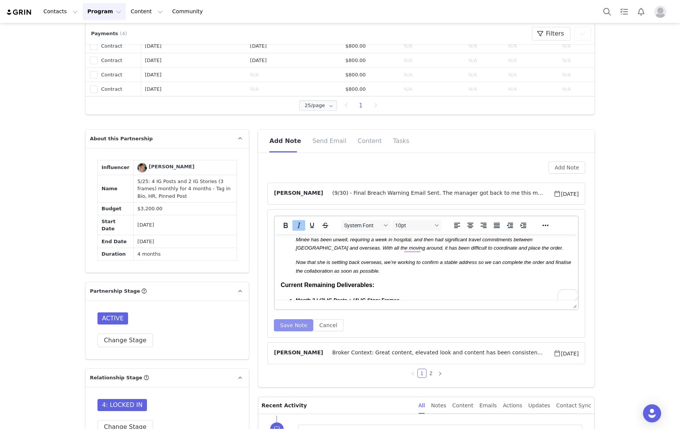
click at [282, 330] on button "Save Note" at bounding box center [293, 325] width 39 height 12
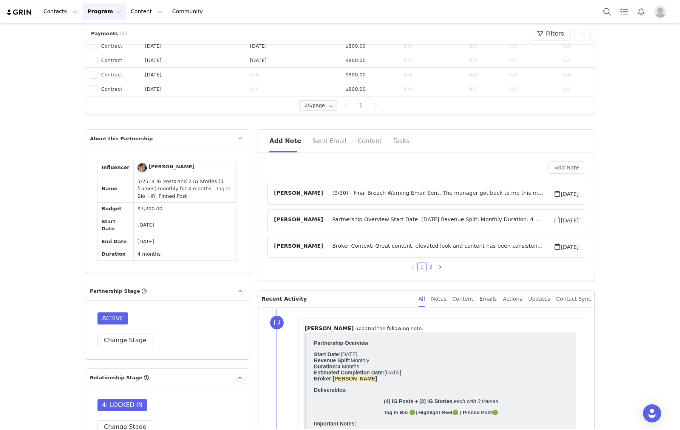
click at [454, 197] on span "(9/30) - Final Breach Warning Email Sent. The manager got back to me this morni…" at bounding box center [438, 193] width 230 height 9
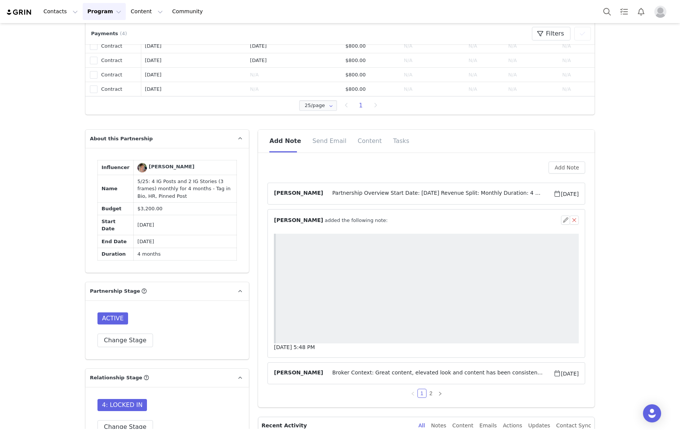
click at [321, 219] on span "⁨ Gabrielle Vasquez ⁩ added the following note:" at bounding box center [331, 220] width 114 height 8
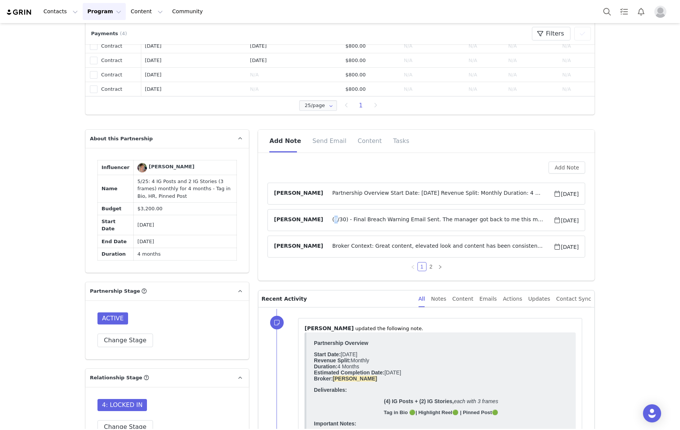
click at [323, 219] on span "(9/30) - Final Breach Warning Email Sent. The manager got back to me this morni…" at bounding box center [438, 219] width 230 height 9
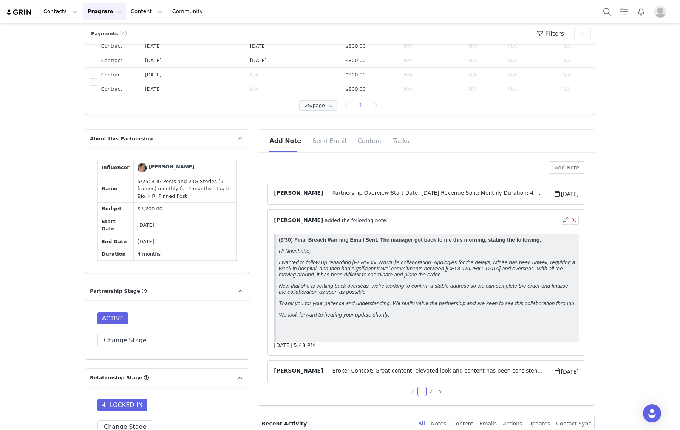
click at [325, 215] on div "⁨ Gabrielle Vasquez ⁩ added the following note:" at bounding box center [426, 219] width 305 height 9
click at [330, 189] on span "Partnership Overview Start Date: May 2025 Revenue Split: Monthly Duration: 4 Mo…" at bounding box center [438, 193] width 230 height 9
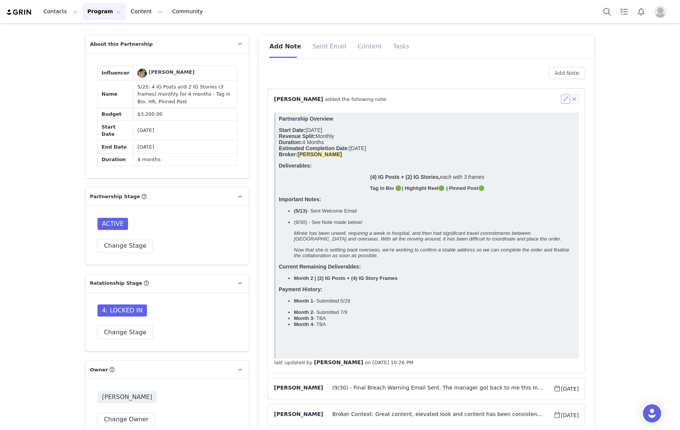
click at [562, 101] on button "button" at bounding box center [565, 98] width 9 height 9
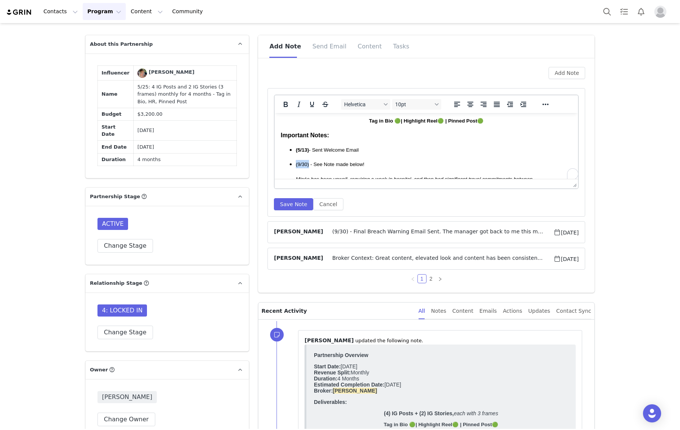
drag, startPoint x: 309, startPoint y: 166, endPoint x: 285, endPoint y: 165, distance: 24.6
click at [285, 165] on ul "(5/13) - Sent Welcome Email (9/30) - See Note made below! Minée has been unwell…" at bounding box center [426, 180] width 291 height 69
click at [282, 103] on icon "Bold" at bounding box center [285, 104] width 9 height 9
click at [406, 139] on body "Partnership Overview Start Date: May 2025 Revenue Split: Monthly Duration: 4 Mo…" at bounding box center [426, 164] width 291 height 279
click at [290, 205] on button "Save Note" at bounding box center [293, 204] width 39 height 12
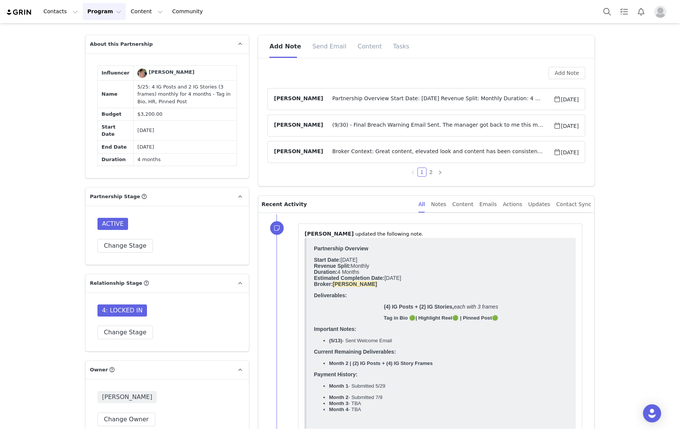
click at [428, 102] on span "Partnership Overview Start Date: May 2025 Revenue Split: Monthly Duration: 4 Mo…" at bounding box center [438, 98] width 230 height 9
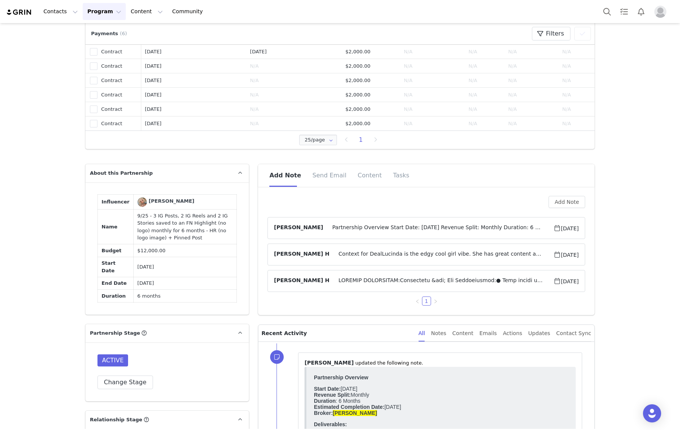
scroll to position [425, 0]
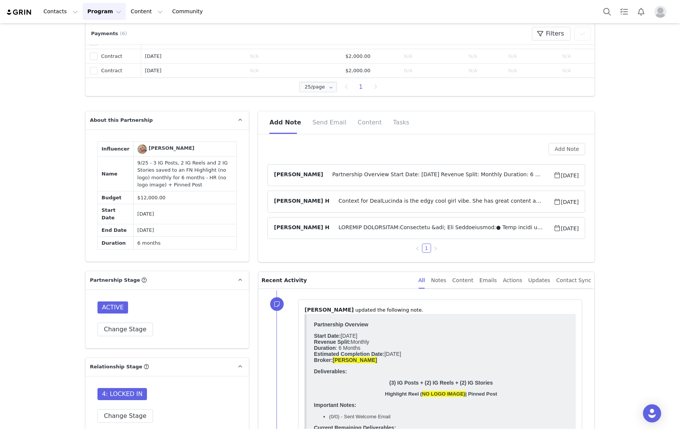
click at [441, 174] on article "[PERSON_NAME] Partnership Overview Start Date: [DATE] Revenue Split: Monthly Du…" at bounding box center [427, 175] width 318 height 22
click at [441, 174] on span "Partnership Overview Start Date: [DATE] Revenue Split: Monthly Duration: 6 Mont…" at bounding box center [438, 174] width 230 height 9
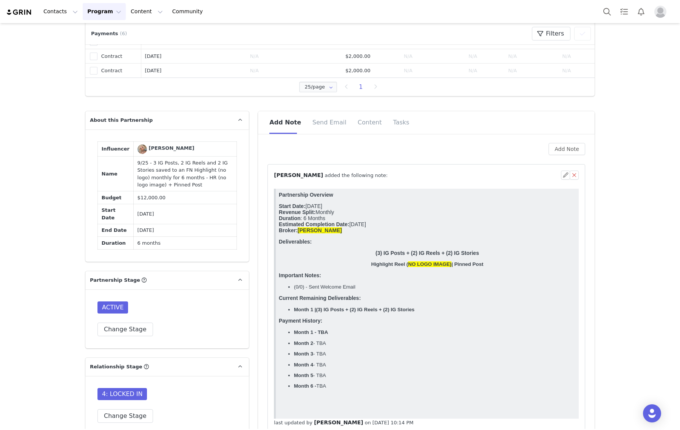
scroll to position [0, 0]
